Goal: Transaction & Acquisition: Purchase product/service

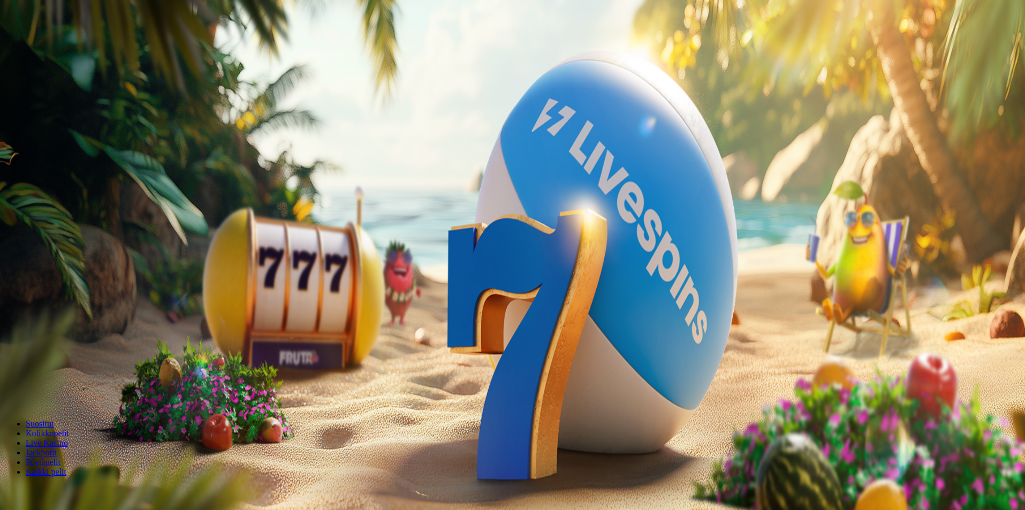
click at [92, 44] on button "Kirjaudu" at bounding box center [74, 38] width 35 height 11
click at [447, 240] on div at bounding box center [513, 240] width 1019 height 0
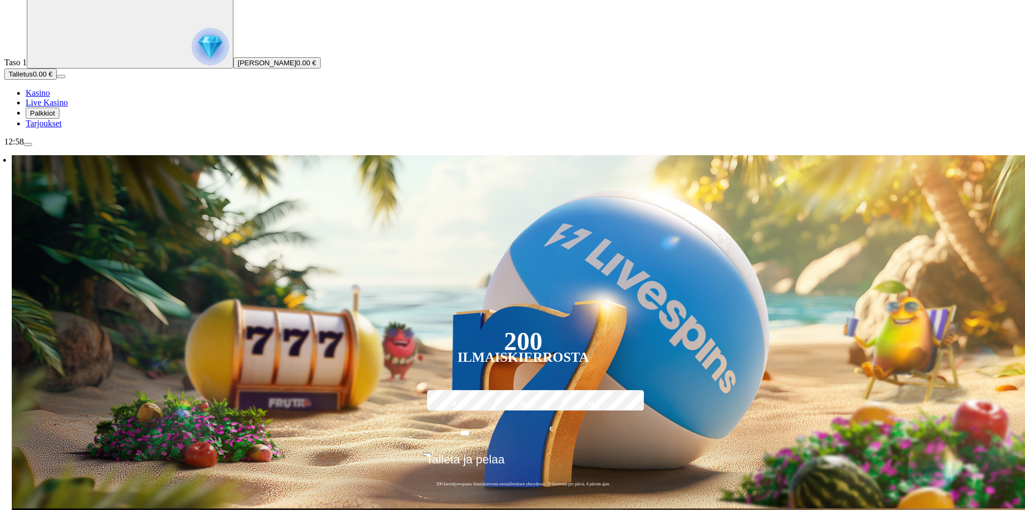
scroll to position [214, 0]
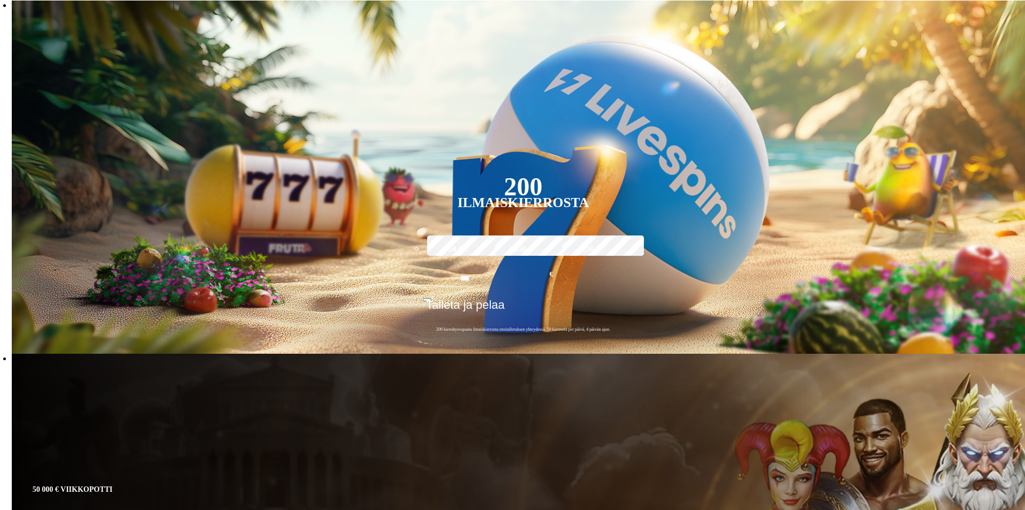
type input "***"
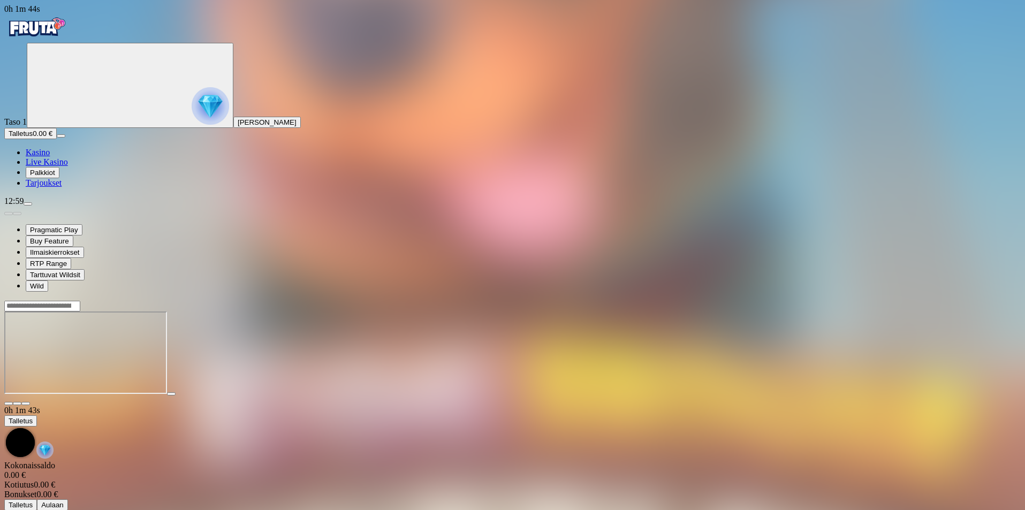
click at [9, 404] on span "close icon" at bounding box center [9, 404] width 0 height 0
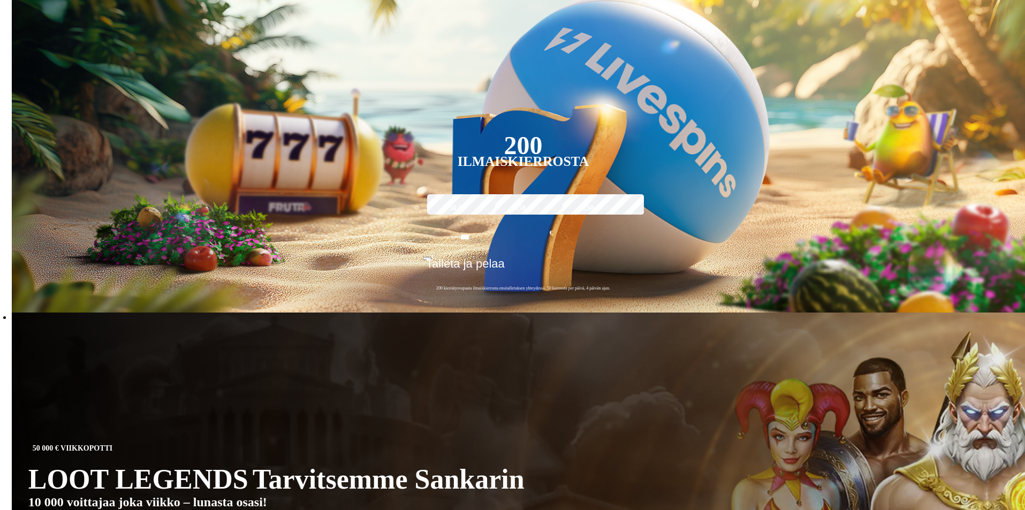
scroll to position [268, 0]
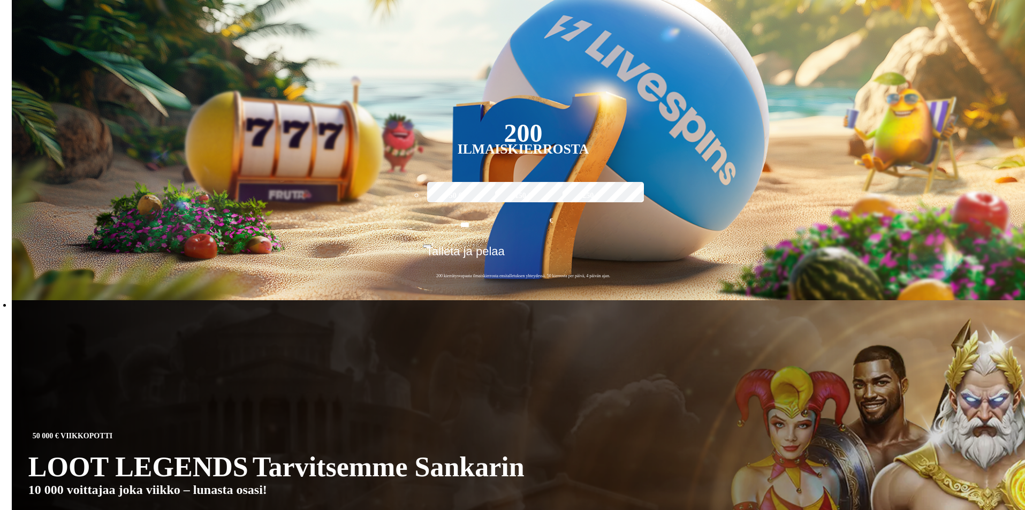
type input "**********"
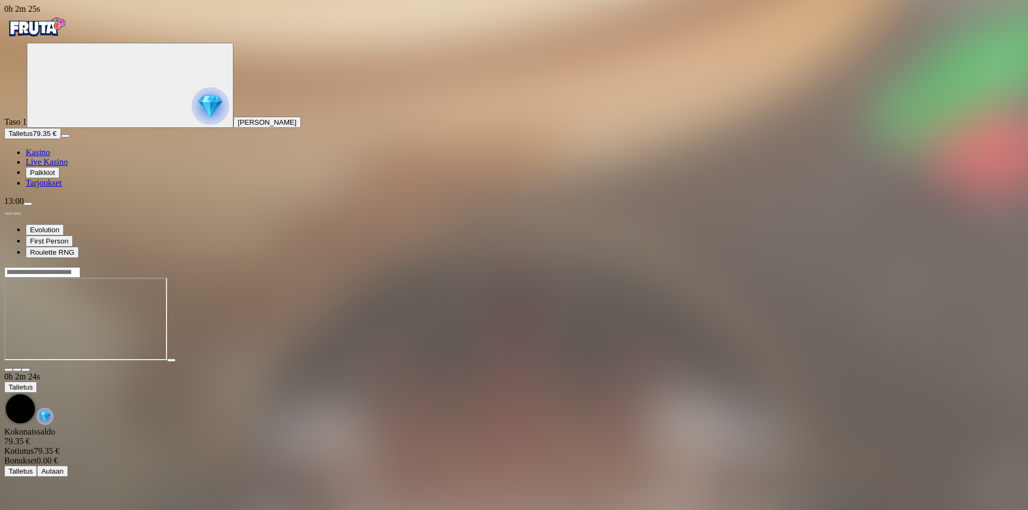
click at [9, 370] on span "close icon" at bounding box center [9, 370] width 0 height 0
click at [66, 37] on img "Primary" at bounding box center [36, 27] width 64 height 27
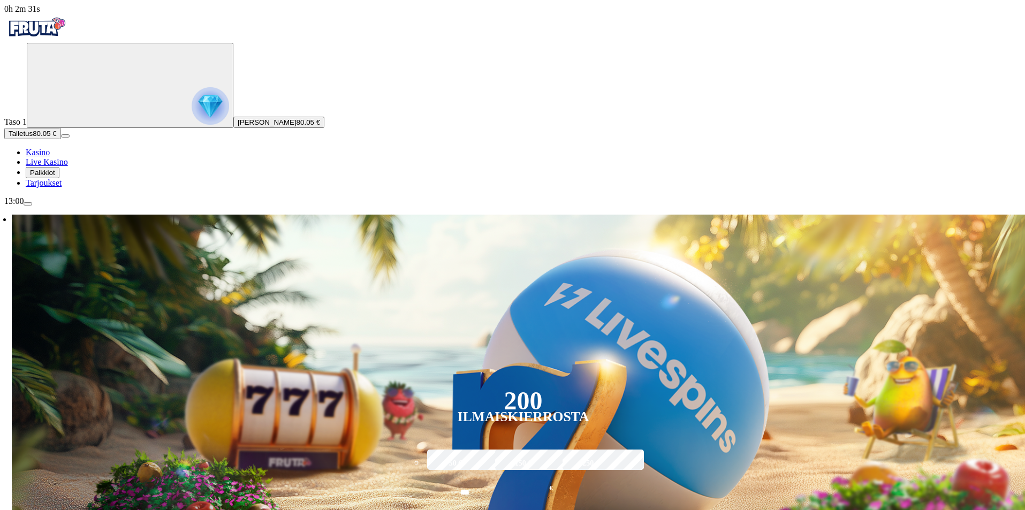
click at [192, 112] on img "Primary" at bounding box center [210, 105] width 37 height 37
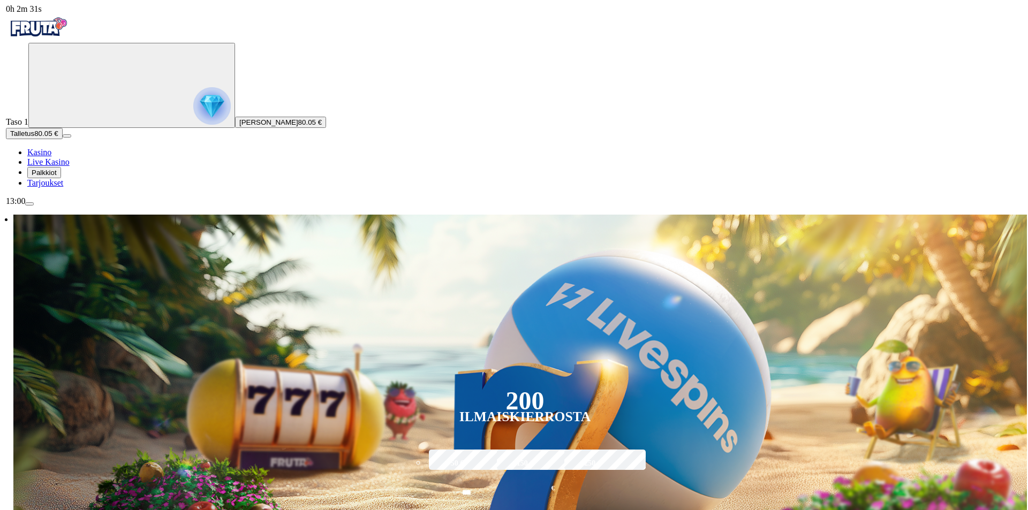
scroll to position [576, 0]
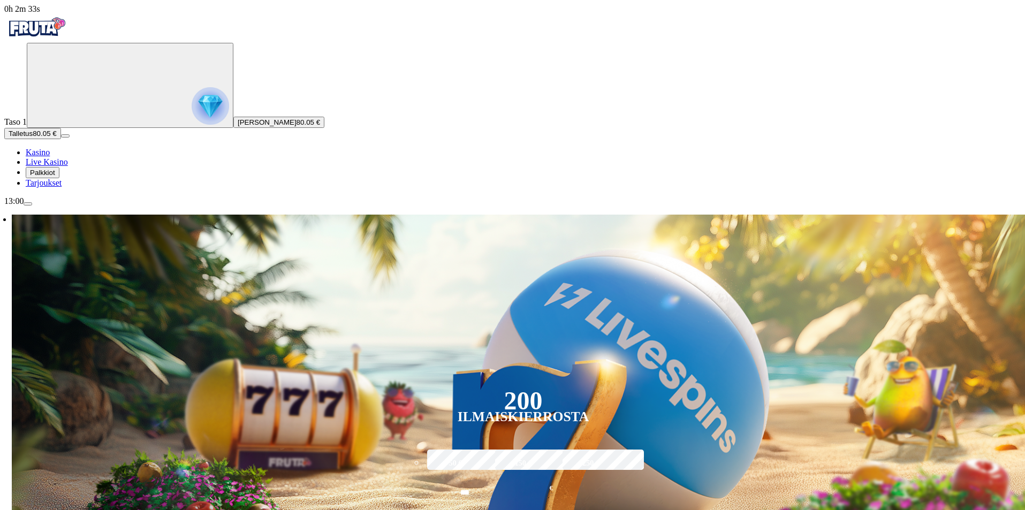
click at [28, 204] on span "menu icon" at bounding box center [28, 204] width 0 height 0
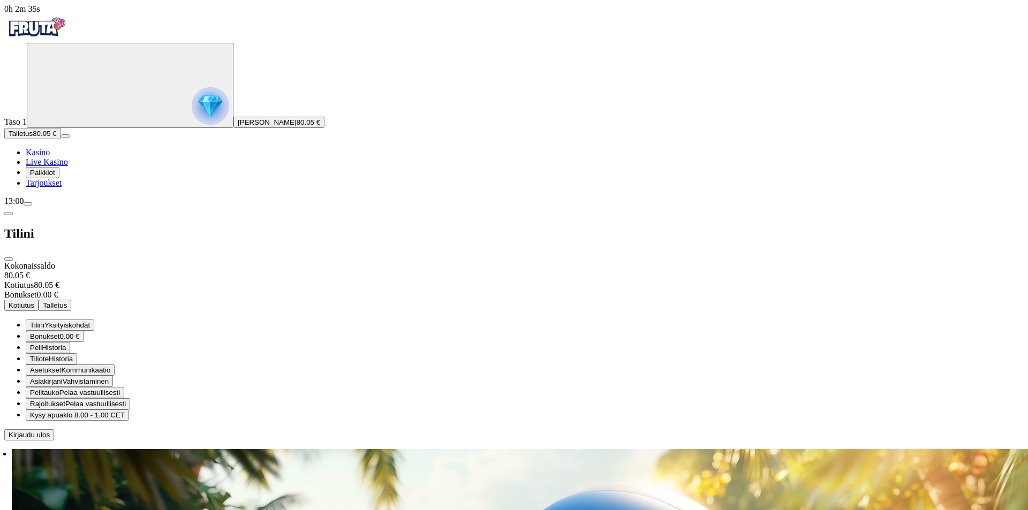
click at [34, 301] on span "Kotiutus" at bounding box center [22, 305] width 26 height 8
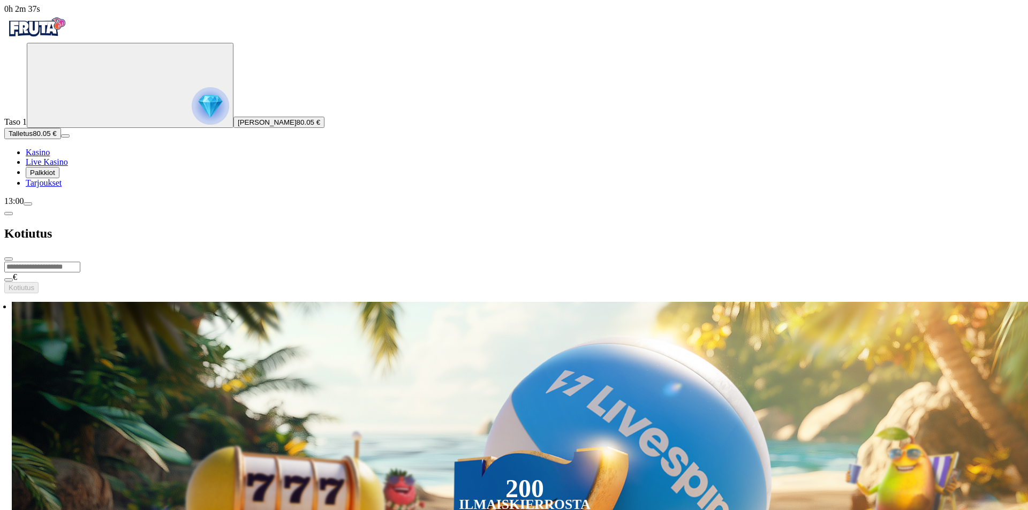
click at [80, 262] on input "number" at bounding box center [42, 267] width 76 height 11
type input "**"
click at [34, 284] on span "Kotiutus" at bounding box center [22, 288] width 26 height 8
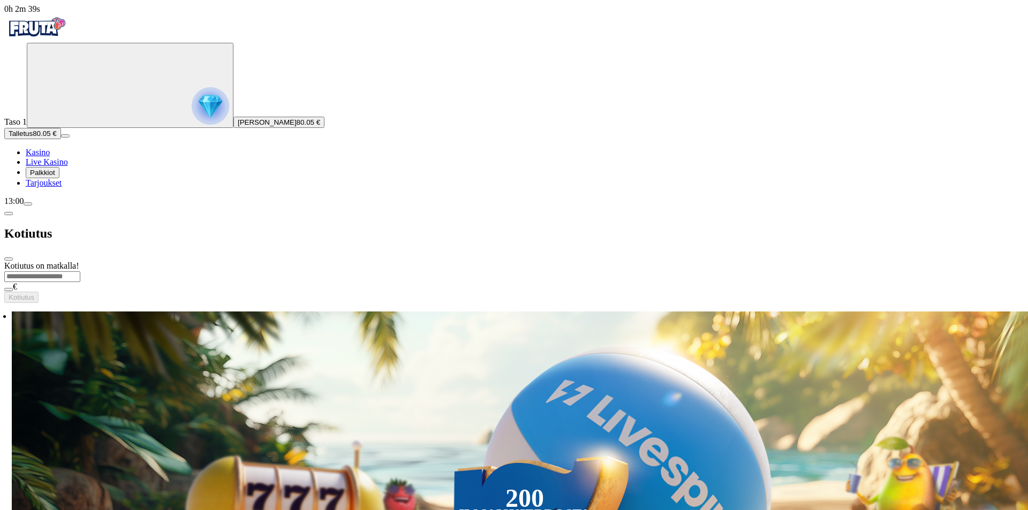
click at [9, 259] on span "close icon" at bounding box center [9, 259] width 0 height 0
